Goal: Task Accomplishment & Management: Manage account settings

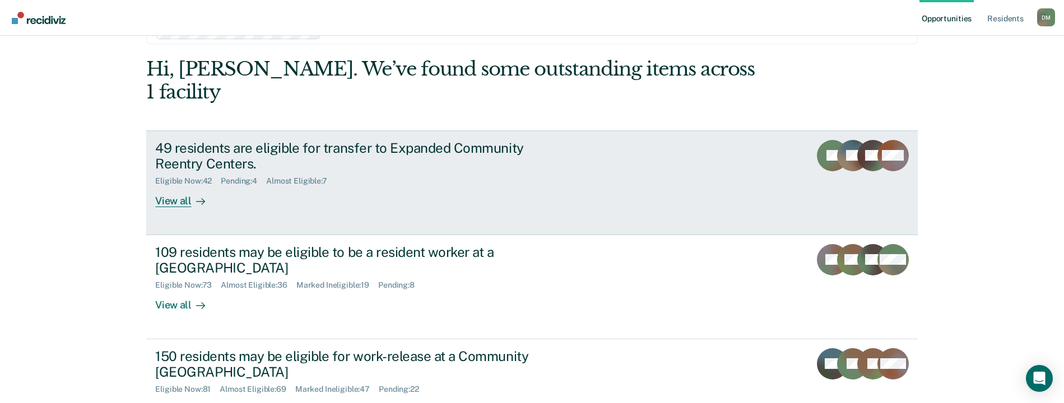
scroll to position [56, 0]
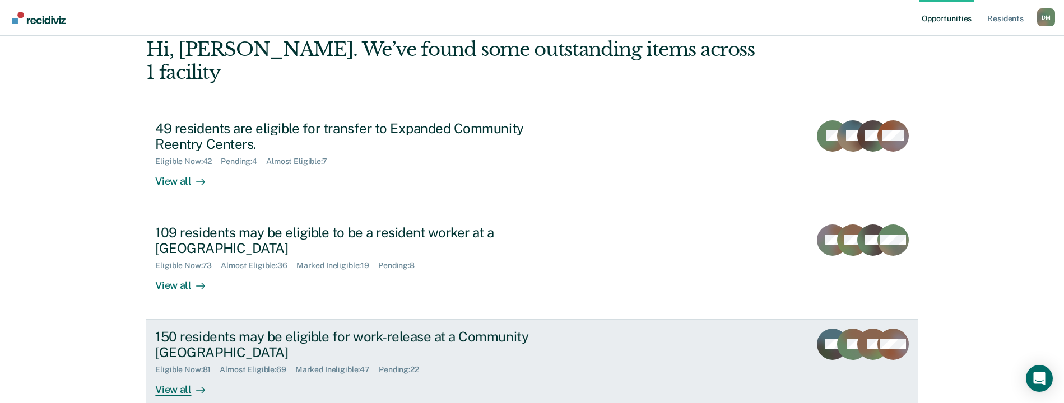
click at [701, 341] on link "150 residents may be eligible for work-release at a Community Reentry Center El…" at bounding box center [531, 372] width 771 height 104
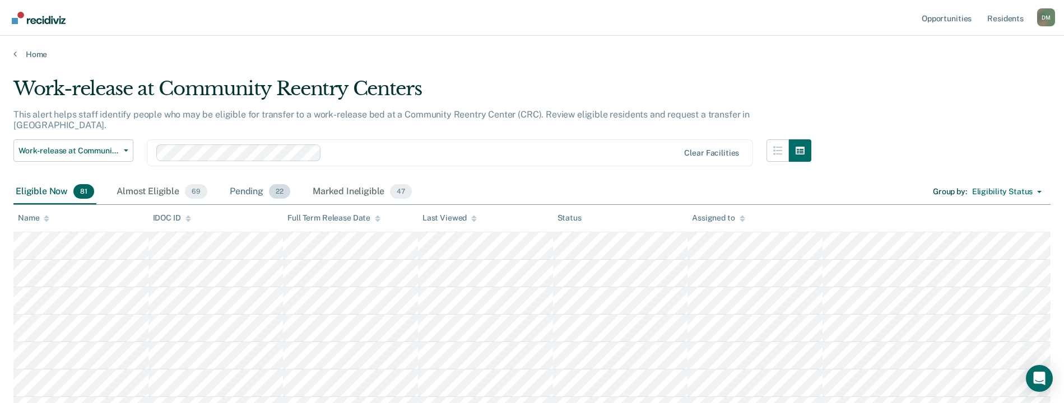
click at [249, 183] on div "Pending 22" at bounding box center [259, 192] width 65 height 25
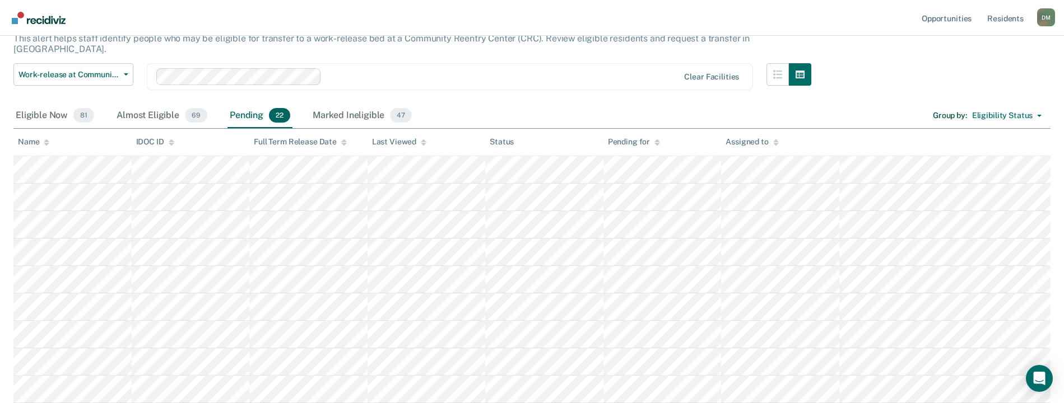
scroll to position [56, 0]
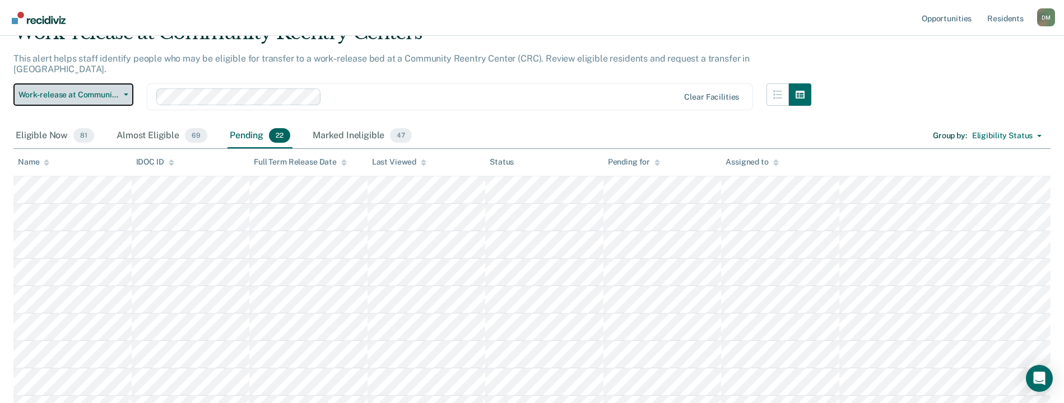
click at [124, 86] on button "Work-release at Community Reentry Centers" at bounding box center [73, 94] width 120 height 22
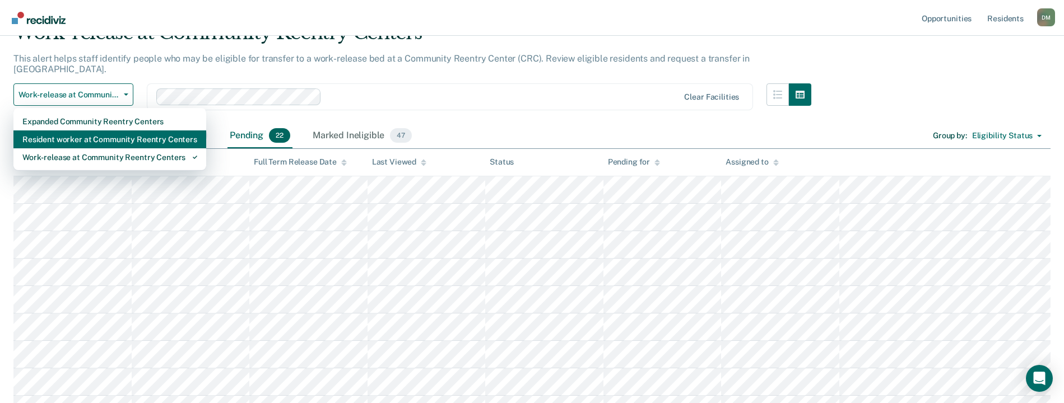
click at [92, 131] on div "Resident worker at Community Reentry Centers" at bounding box center [109, 140] width 175 height 18
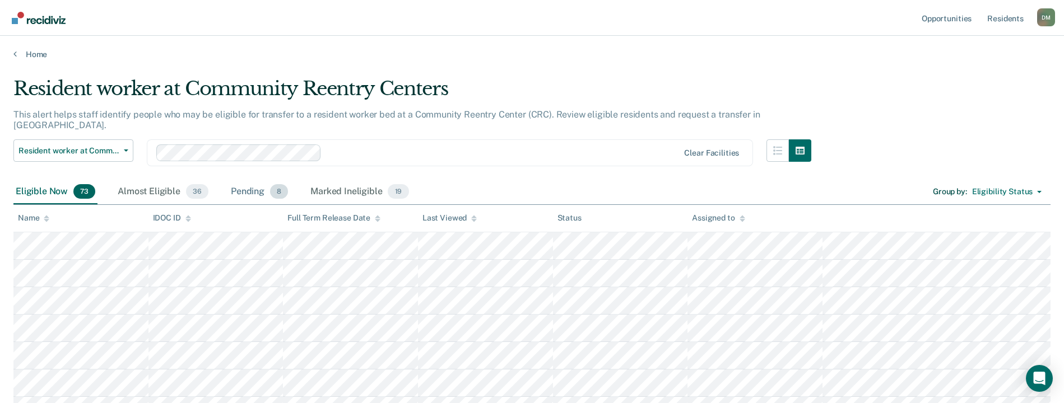
click at [239, 180] on div "Pending 8" at bounding box center [260, 192] width 62 height 25
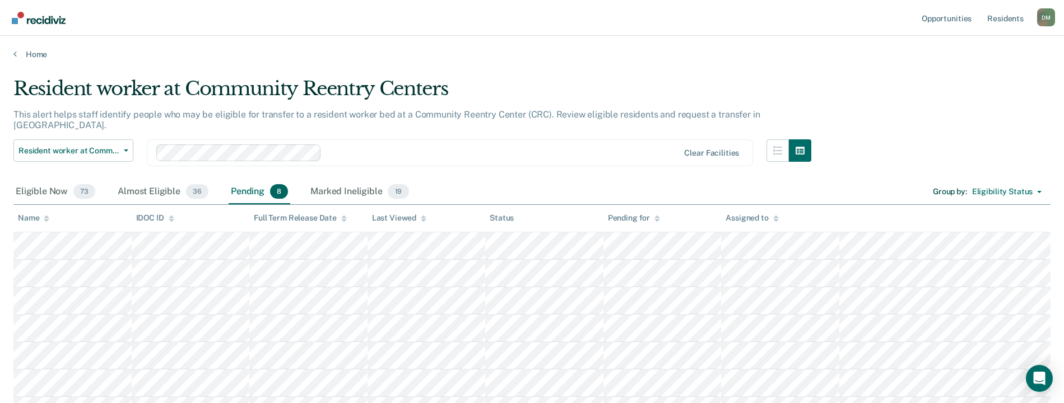
scroll to position [56, 0]
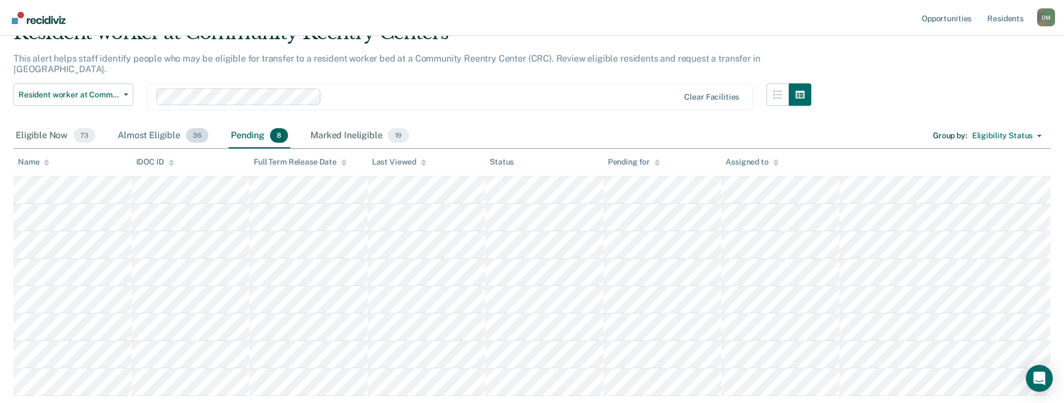
click at [150, 128] on div "Almost Eligible 36" at bounding box center [162, 136] width 95 height 25
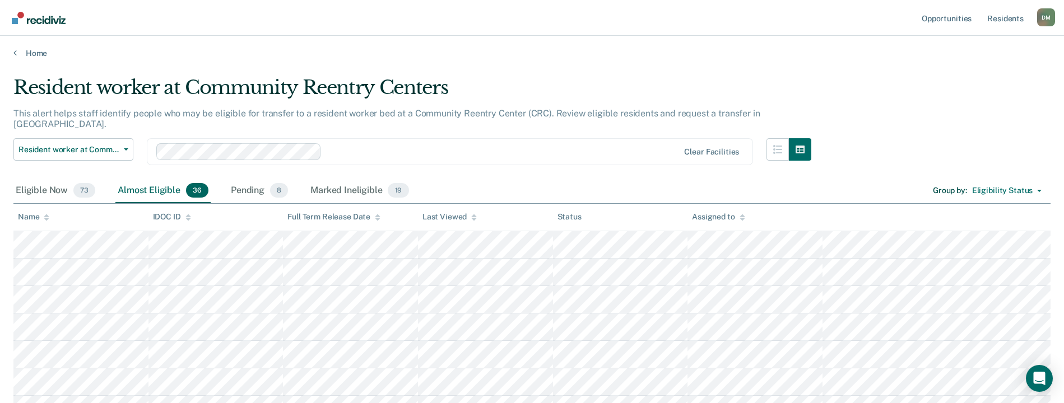
scroll to position [0, 0]
click at [1005, 16] on link "Resident s" at bounding box center [1005, 18] width 41 height 36
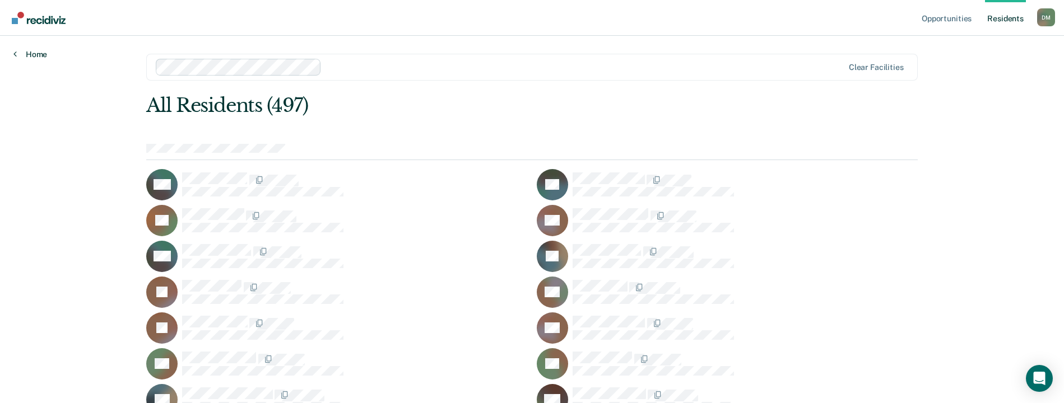
click at [40, 58] on link "Home" at bounding box center [30, 54] width 34 height 10
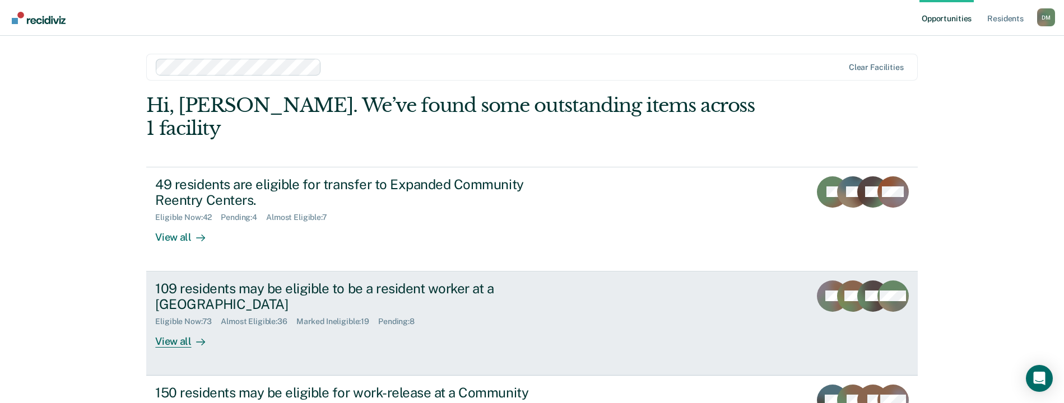
click at [595, 281] on link "109 residents may be eligible to be a resident worker at a Community Reentry Ce…" at bounding box center [531, 324] width 771 height 104
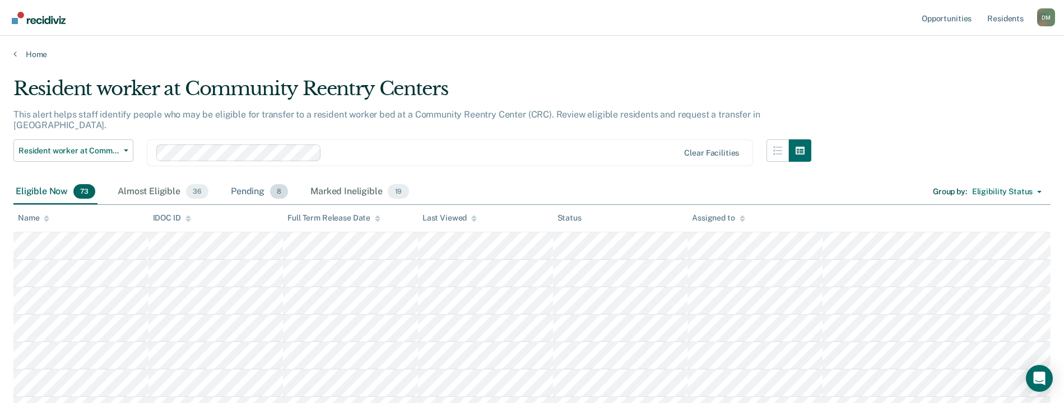
click at [237, 186] on div "Pending 8" at bounding box center [260, 192] width 62 height 25
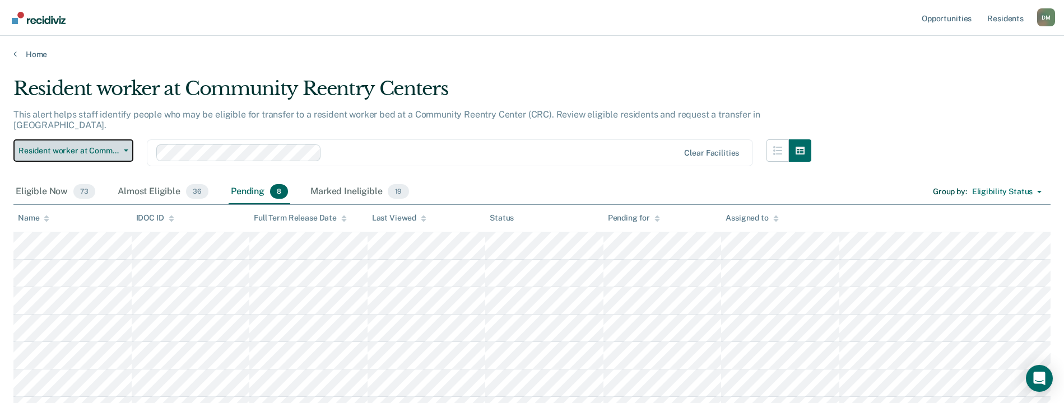
click at [94, 140] on button "Resident worker at Community Reentry Centers" at bounding box center [73, 151] width 120 height 22
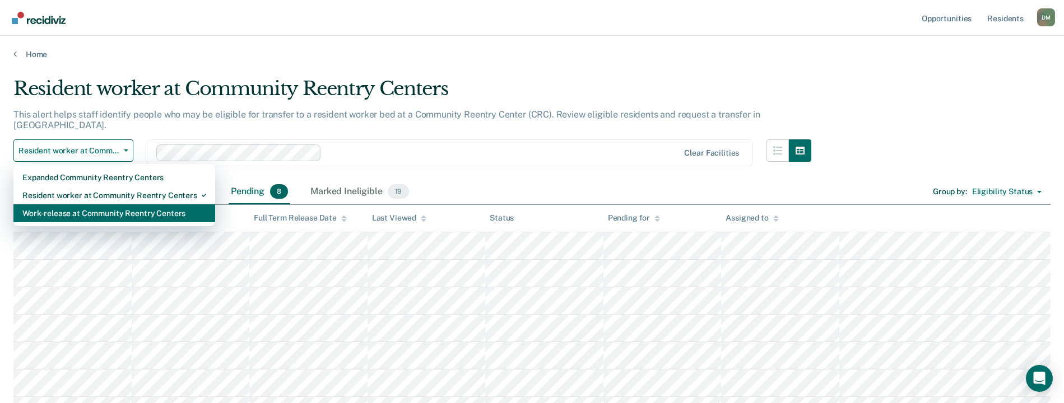
click at [71, 205] on div "Work-release at Community Reentry Centers" at bounding box center [114, 214] width 184 height 18
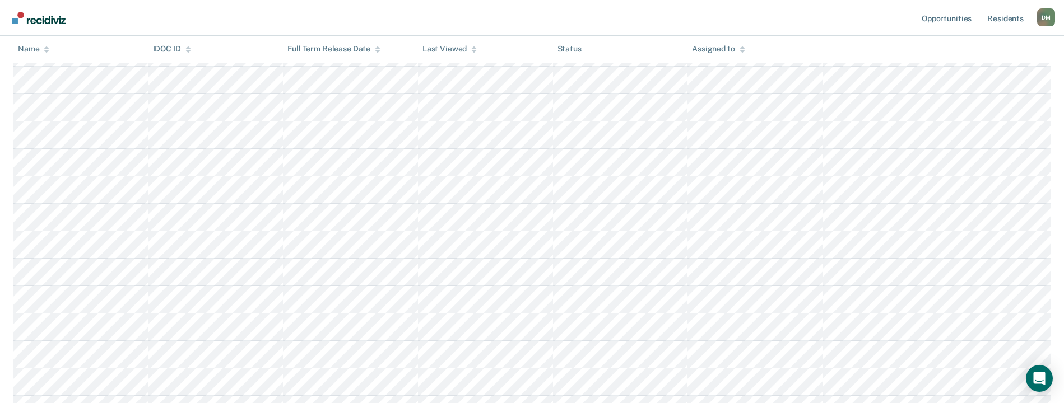
scroll to position [1737, 0]
click at [827, 22] on nav "Opportunities Resident s [PERSON_NAME] Profile How it works Log Out" at bounding box center [532, 17] width 1046 height 35
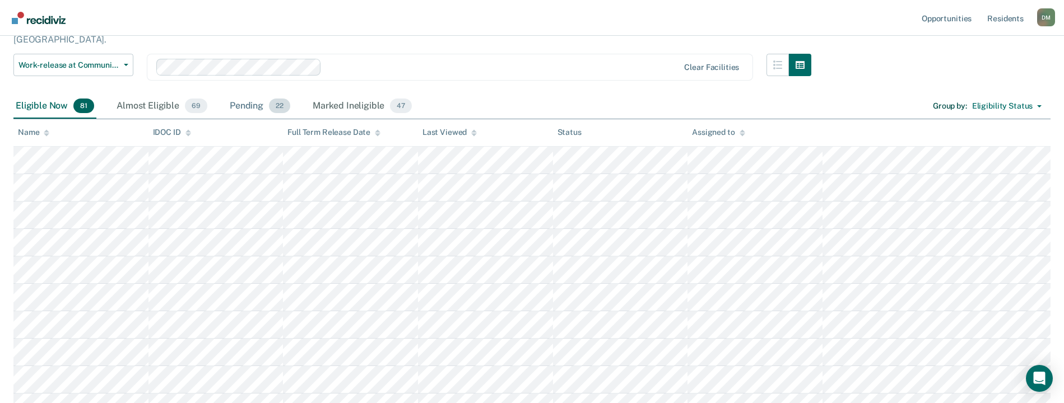
scroll to position [0, 0]
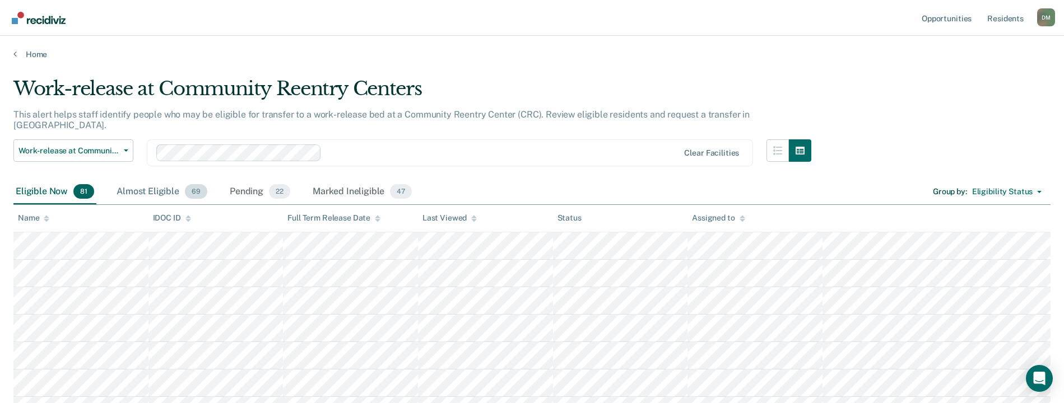
click at [141, 182] on div "Almost Eligible 69" at bounding box center [161, 192] width 95 height 25
click at [245, 184] on div "Pending 22" at bounding box center [259, 192] width 65 height 25
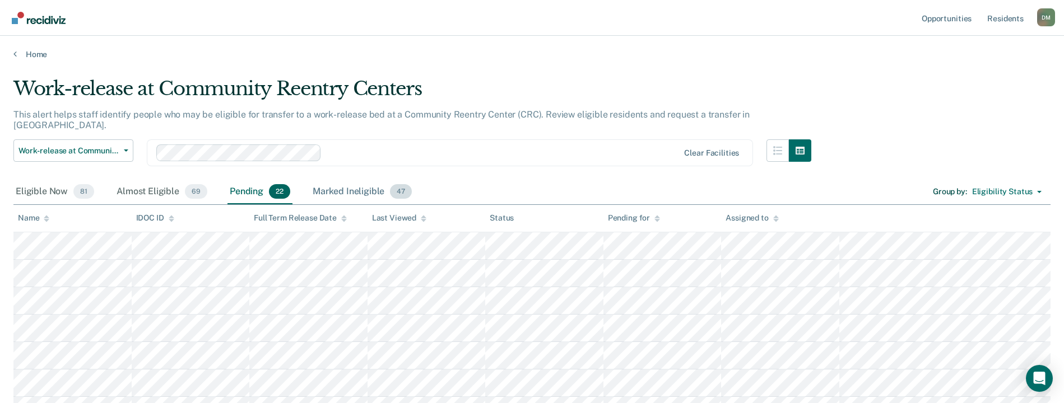
click at [338, 180] on div "Marked Ineligible 47" at bounding box center [362, 192] width 104 height 25
drag, startPoint x: 38, startPoint y: 179, endPoint x: 767, endPoint y: 13, distance: 748.2
click at [38, 180] on div "Eligible Now 81" at bounding box center [54, 192] width 83 height 25
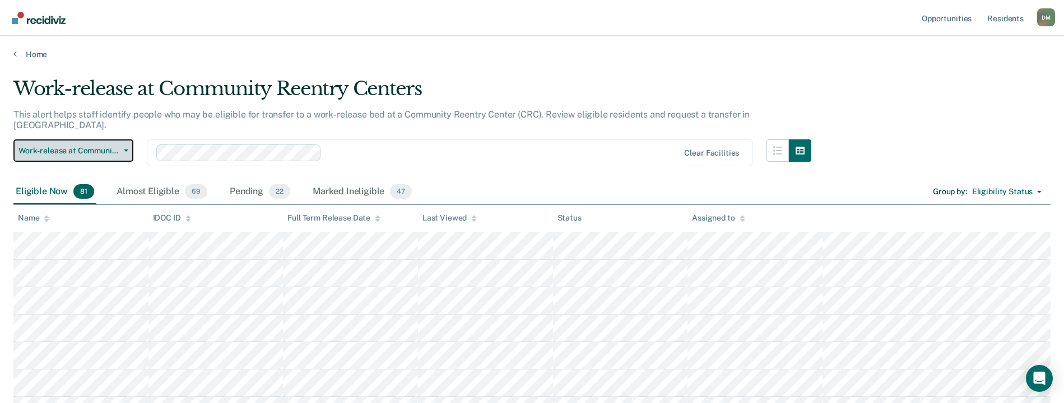
click at [119, 142] on button "Work-release at Community Reentry Centers" at bounding box center [73, 151] width 120 height 22
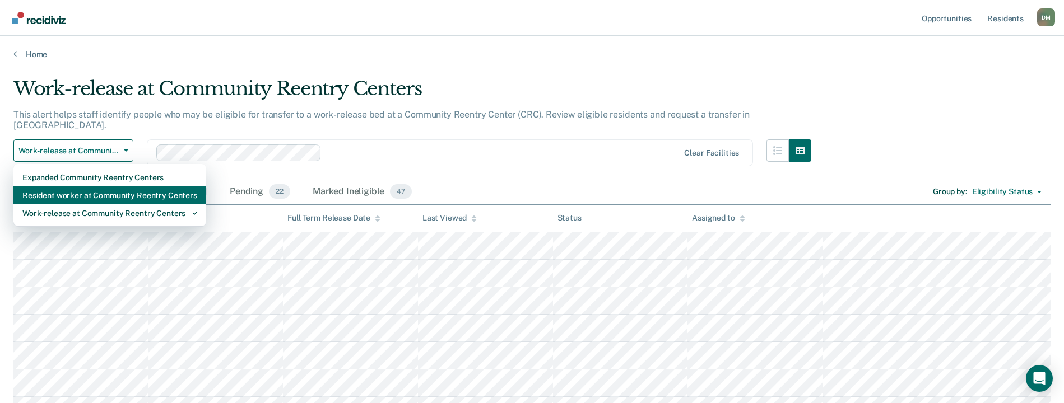
click at [87, 190] on div "Resident worker at Community Reentry Centers" at bounding box center [109, 196] width 175 height 18
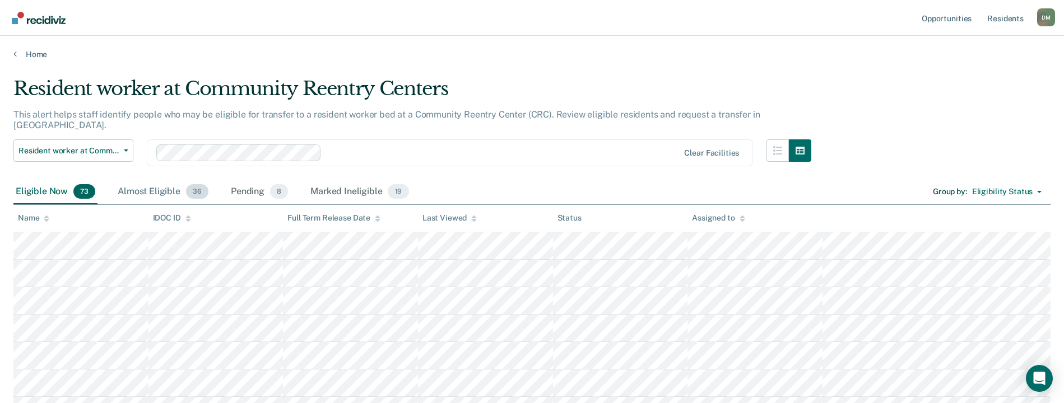
click at [152, 180] on div "Almost Eligible 36" at bounding box center [162, 192] width 95 height 25
drag, startPoint x: 247, startPoint y: 177, endPoint x: 408, endPoint y: 168, distance: 161.1
click at [248, 180] on div "Pending 8" at bounding box center [260, 192] width 62 height 25
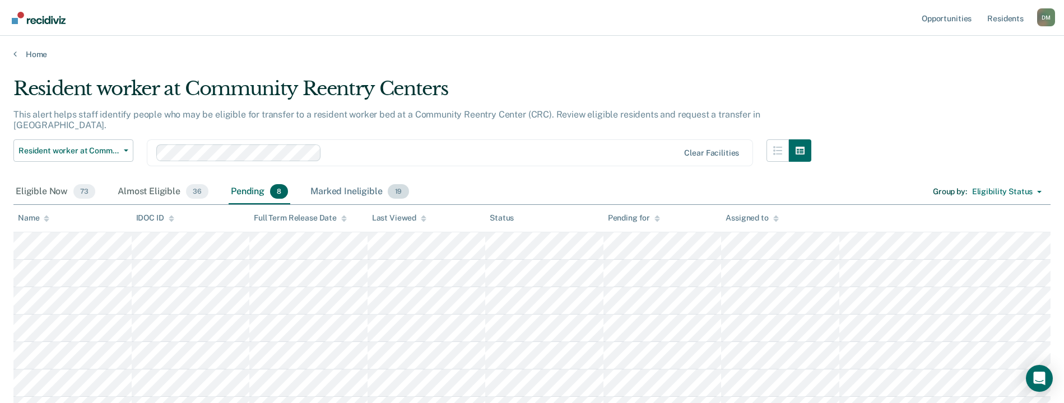
click at [333, 187] on div "Marked Ineligible 19" at bounding box center [359, 192] width 103 height 25
drag, startPoint x: 595, startPoint y: 173, endPoint x: 603, endPoint y: 171, distance: 8.5
click at [594, 180] on div "Eligible Now 73 Almost Eligible 36 Pending 8 Marked Ineligible 19 Group by : El…" at bounding box center [531, 192] width 1037 height 25
click at [240, 181] on div "Pending 8" at bounding box center [260, 192] width 62 height 25
click at [154, 180] on div "Almost Eligible 36" at bounding box center [162, 192] width 95 height 25
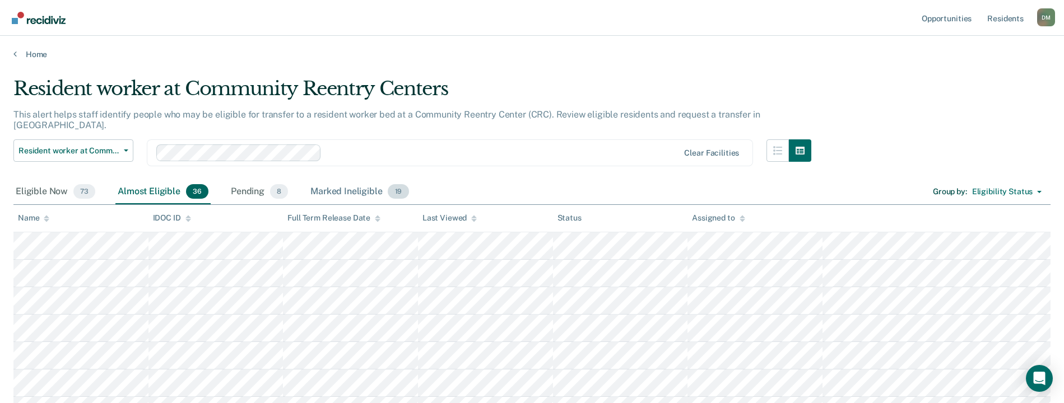
click at [347, 185] on div "Marked Ineligible 19" at bounding box center [359, 192] width 103 height 25
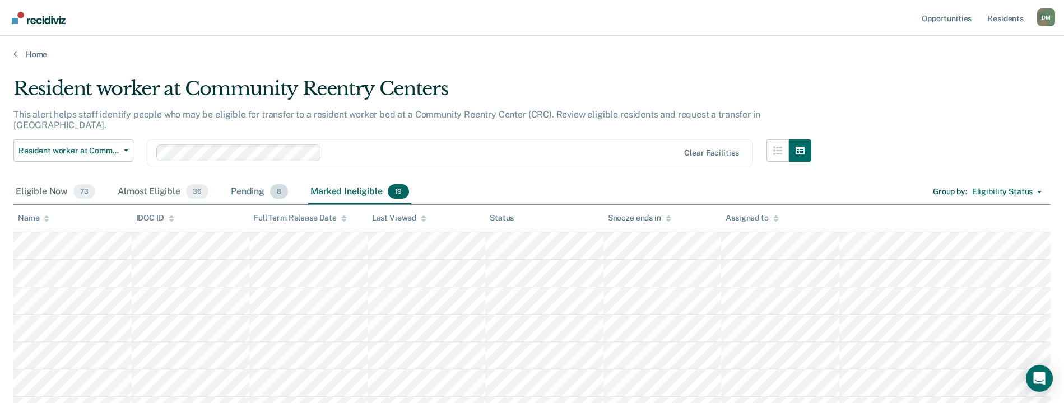
click at [244, 183] on div "Pending 8" at bounding box center [260, 192] width 62 height 25
click at [156, 180] on div "Almost Eligible 36" at bounding box center [162, 192] width 95 height 25
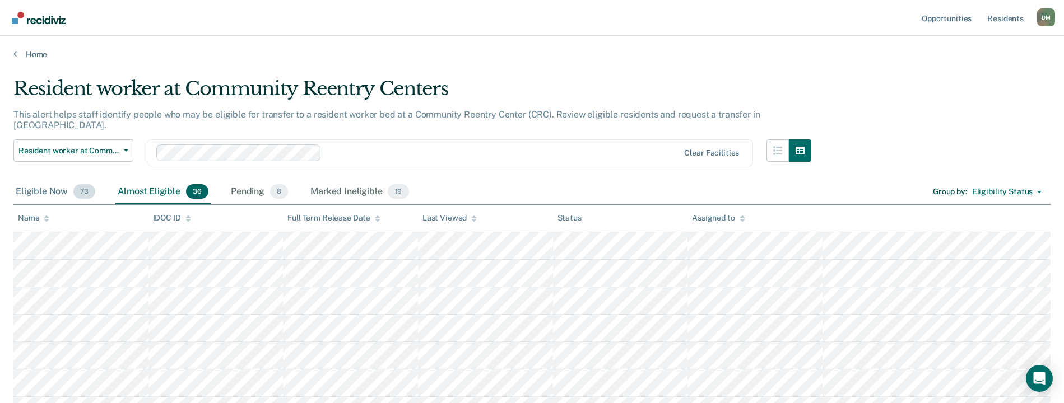
click at [33, 185] on div "Eligible Now 73" at bounding box center [55, 192] width 84 height 25
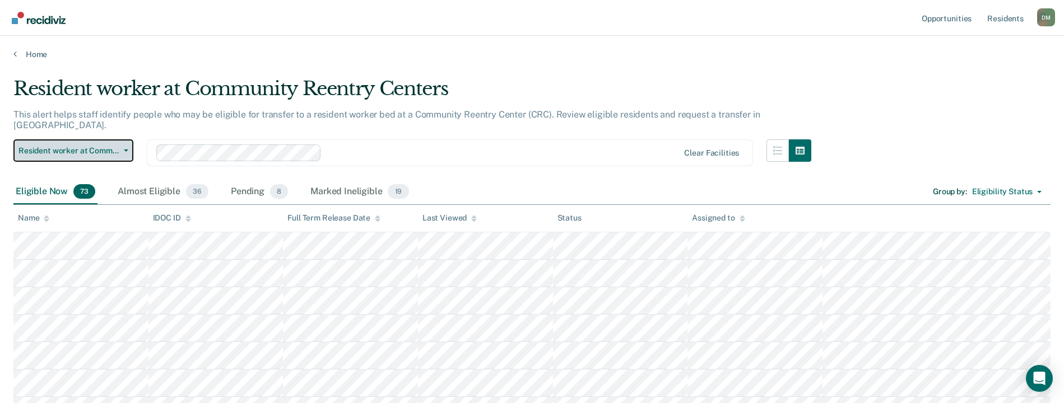
click at [113, 146] on span "Resident worker at Community Reentry Centers" at bounding box center [68, 151] width 101 height 10
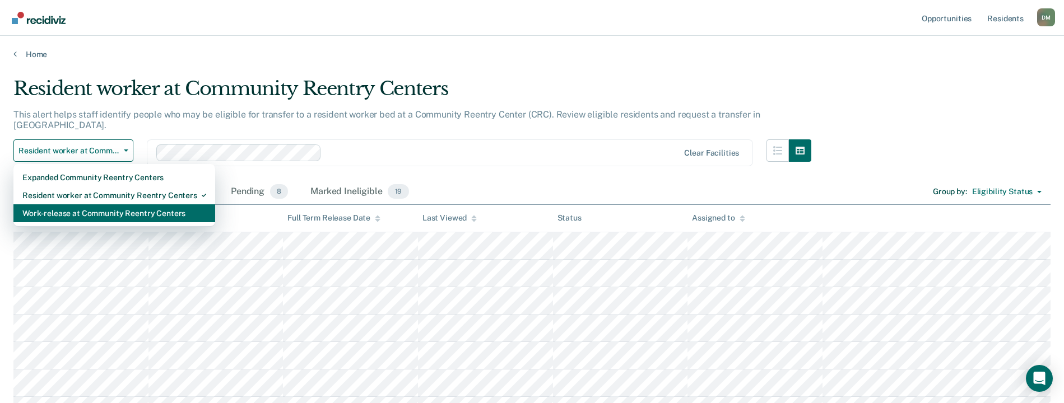
click at [85, 205] on div "Work-release at Community Reentry Centers" at bounding box center [114, 214] width 184 height 18
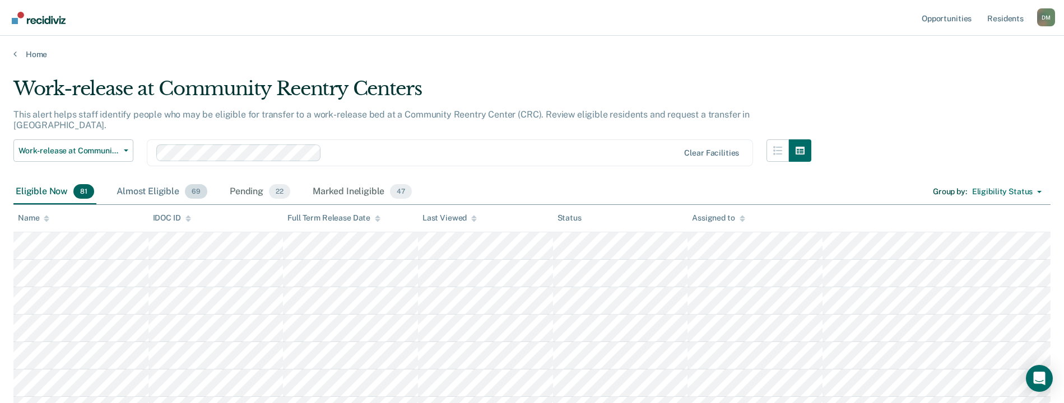
click at [154, 185] on div "Almost Eligible 69" at bounding box center [161, 192] width 95 height 25
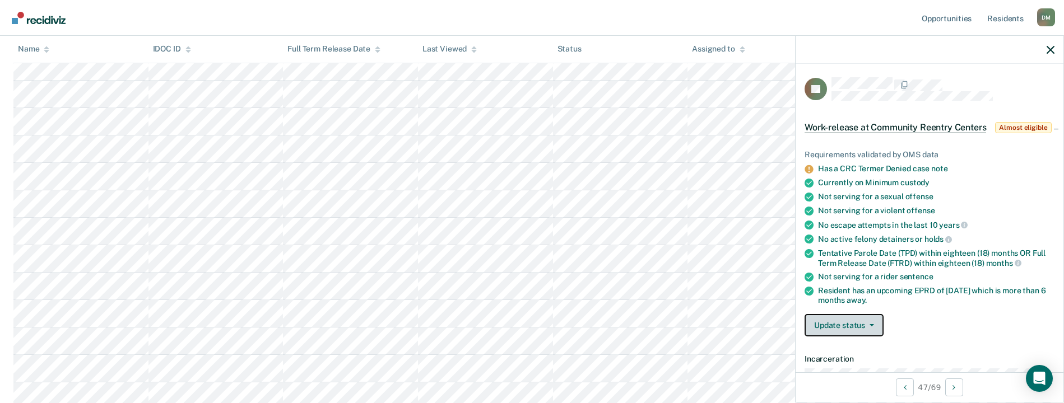
click at [840, 337] on button "Update status" at bounding box center [844, 325] width 79 height 22
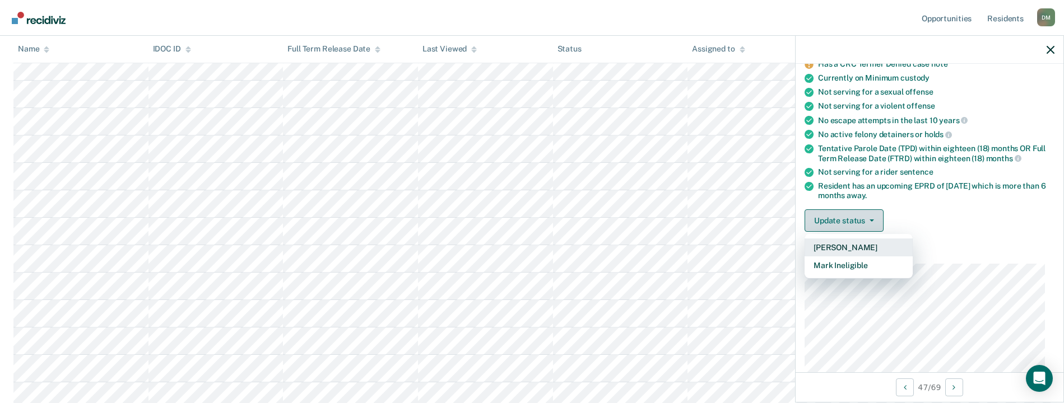
scroll to position [112, 0]
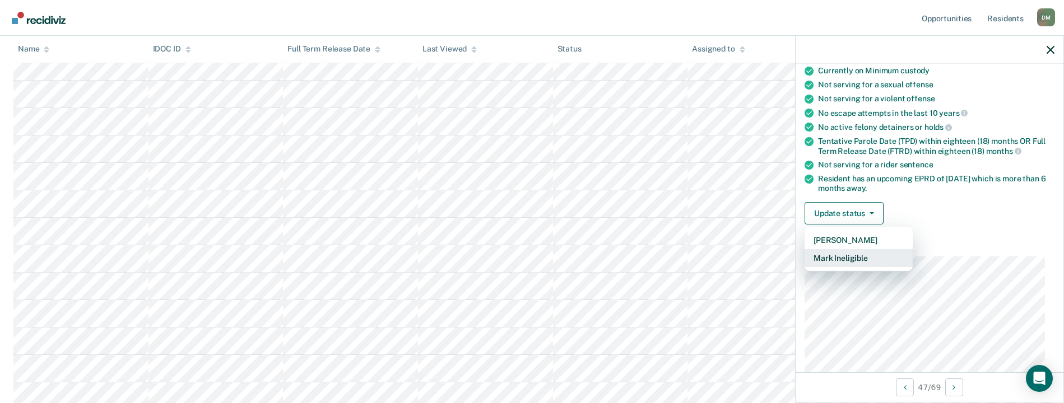
click at [842, 267] on button "Mark Ineligible" at bounding box center [859, 258] width 108 height 18
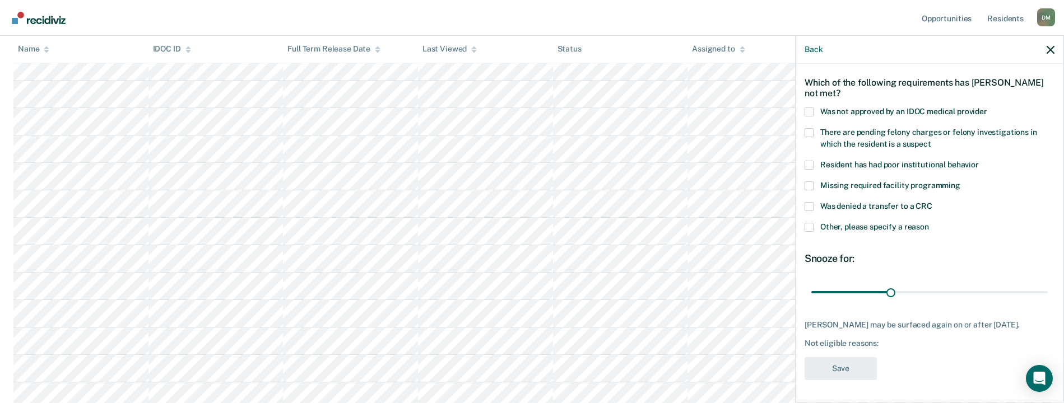
scroll to position [50, 0]
click at [810, 202] on span at bounding box center [809, 206] width 9 height 9
click at [932, 202] on input "Was denied a transfer to a CRC" at bounding box center [932, 202] width 0 height 0
click at [812, 108] on span at bounding box center [809, 112] width 9 height 9
click at [987, 108] on input "Was not approved by an IDOC medical provider" at bounding box center [987, 108] width 0 height 0
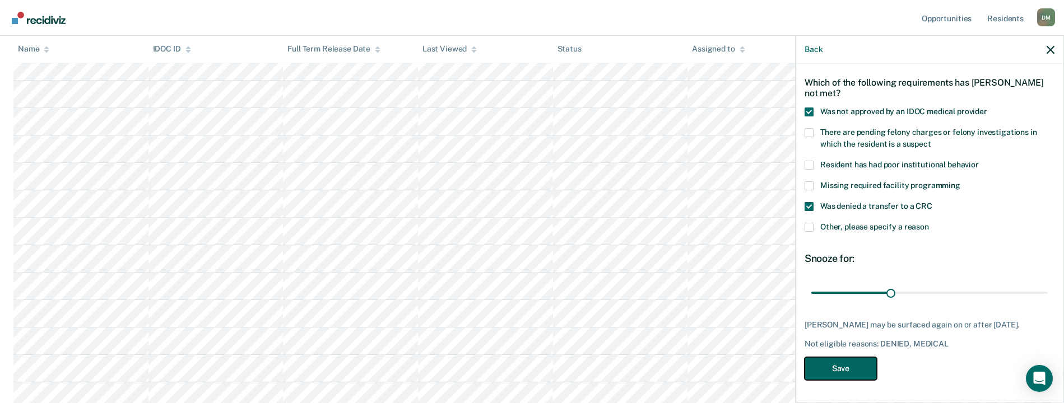
click at [858, 365] on button "Save" at bounding box center [841, 368] width 72 height 23
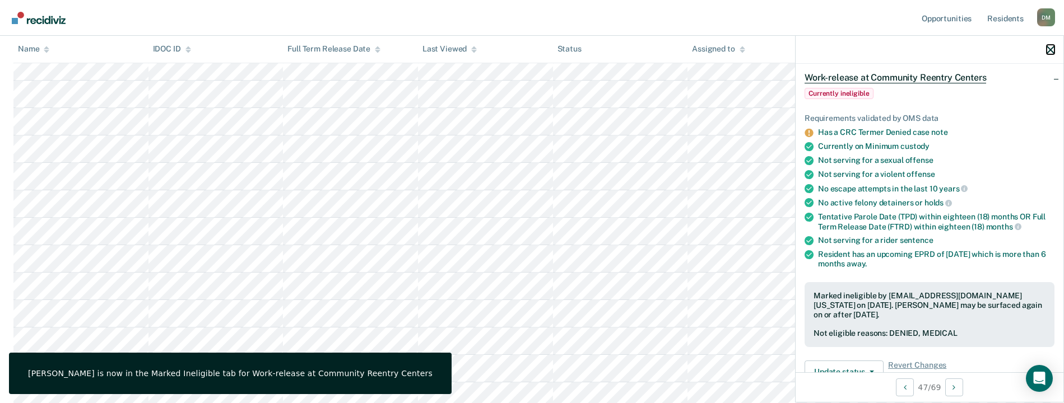
click at [1051, 54] on icon "button" at bounding box center [1051, 50] width 8 height 8
